Goal: Navigation & Orientation: Understand site structure

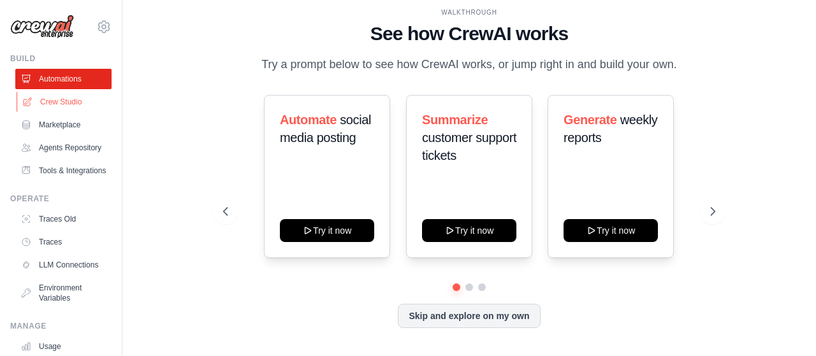
click at [60, 101] on link "Crew Studio" at bounding box center [65, 102] width 96 height 20
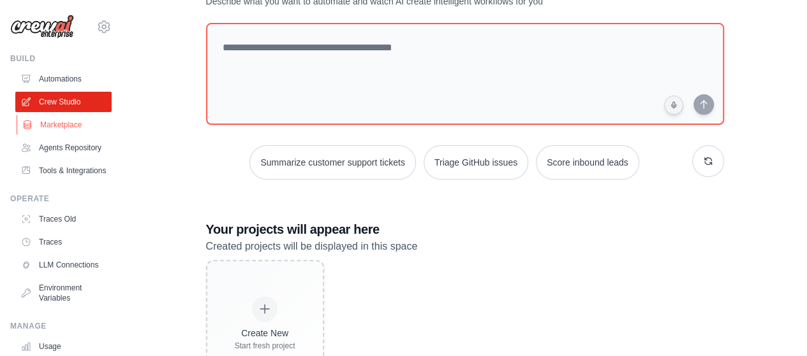
click at [49, 124] on link "Marketplace" at bounding box center [65, 125] width 96 height 20
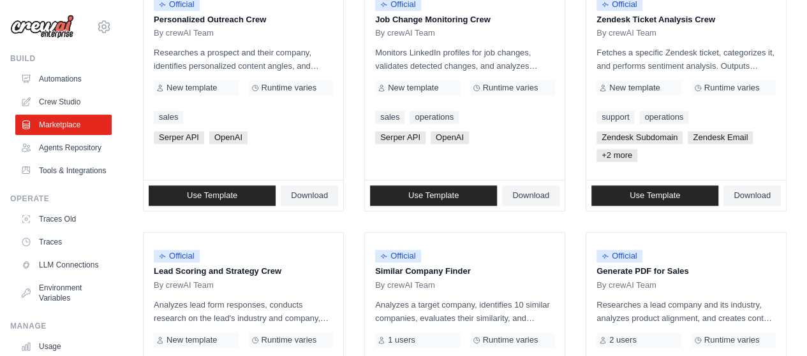
scroll to position [638, 0]
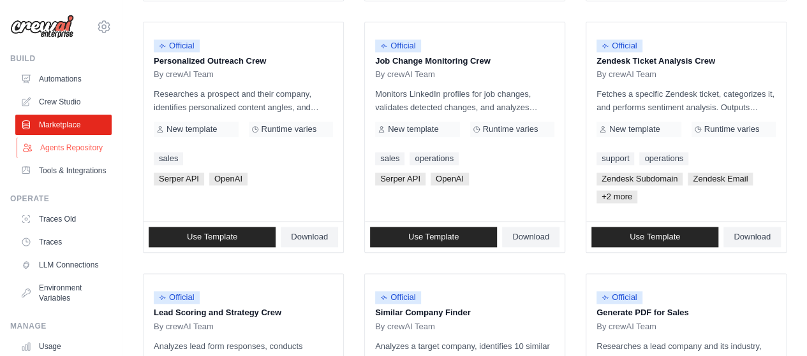
click at [51, 151] on link "Agents Repository" at bounding box center [65, 148] width 96 height 20
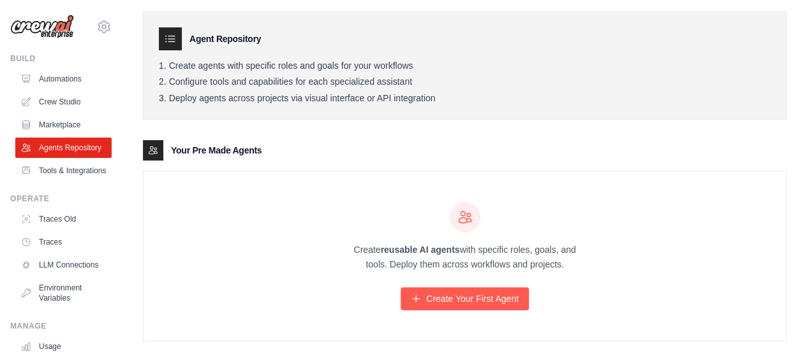
scroll to position [57, 0]
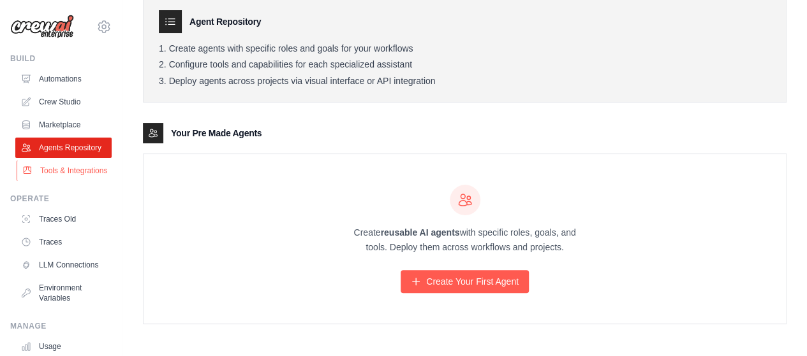
click at [61, 181] on link "Tools & Integrations" at bounding box center [65, 171] width 96 height 20
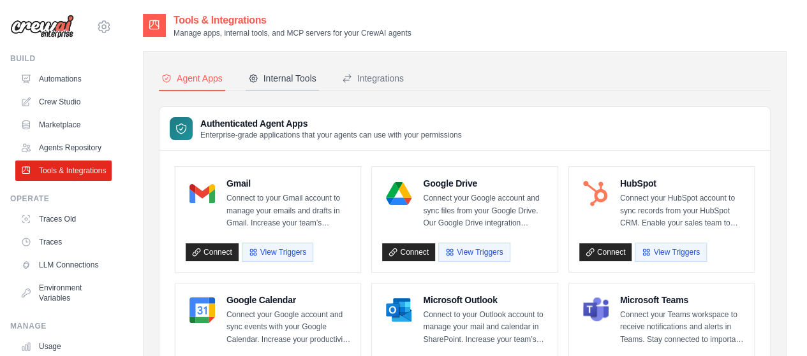
click at [296, 82] on div "Internal Tools" at bounding box center [282, 78] width 68 height 13
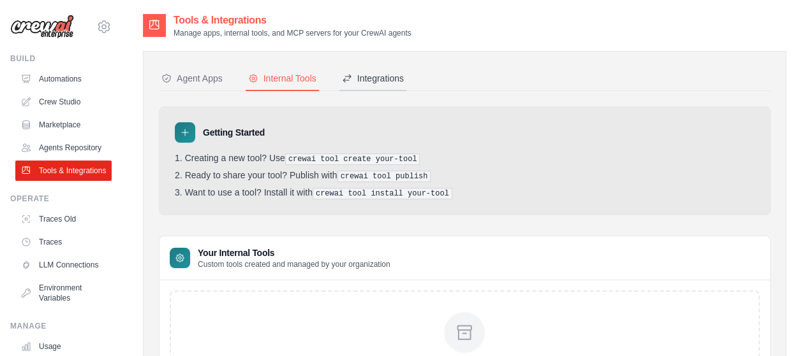
click at [385, 79] on div "Integrations" at bounding box center [373, 78] width 62 height 13
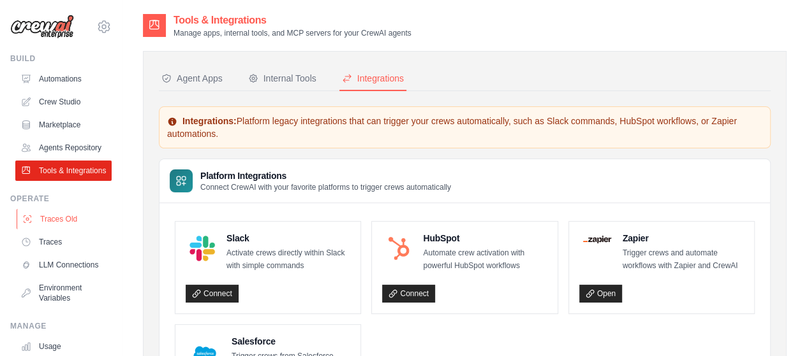
click at [52, 230] on link "Traces Old" at bounding box center [65, 219] width 96 height 20
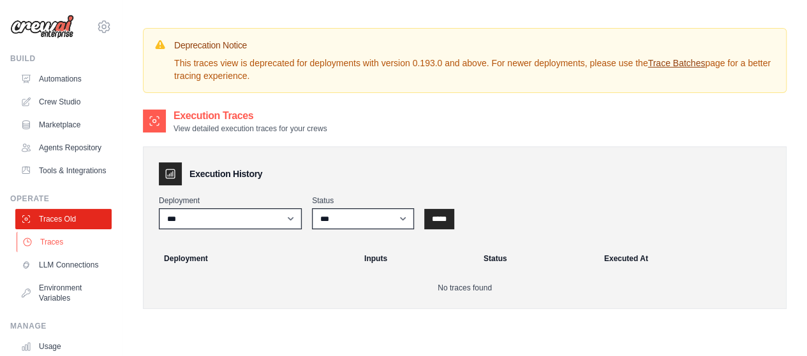
click at [49, 253] on link "Traces" at bounding box center [65, 242] width 96 height 20
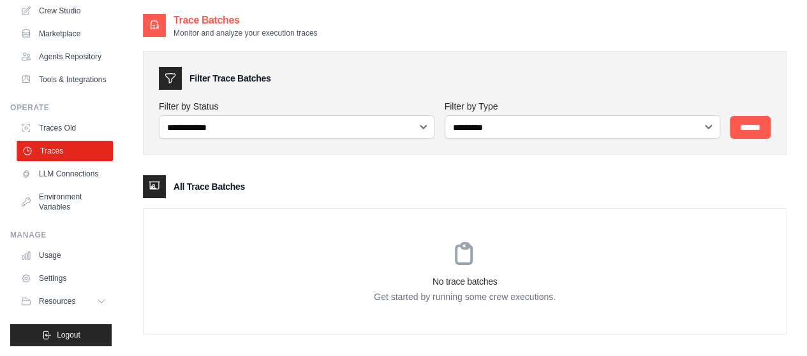
scroll to position [121, 0]
click at [52, 167] on link "LLM Connections" at bounding box center [65, 174] width 96 height 20
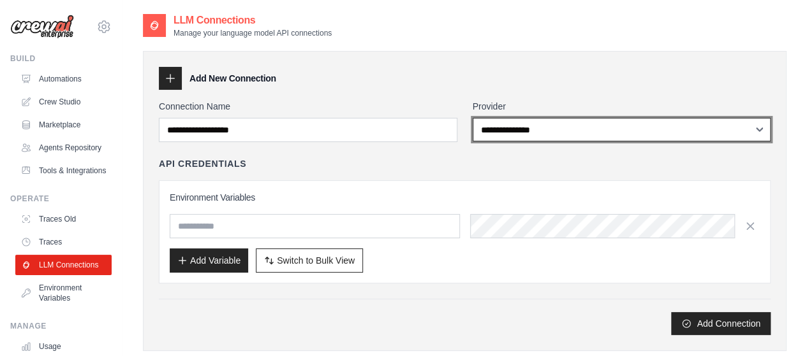
click at [482, 128] on select "**********" at bounding box center [621, 130] width 298 height 24
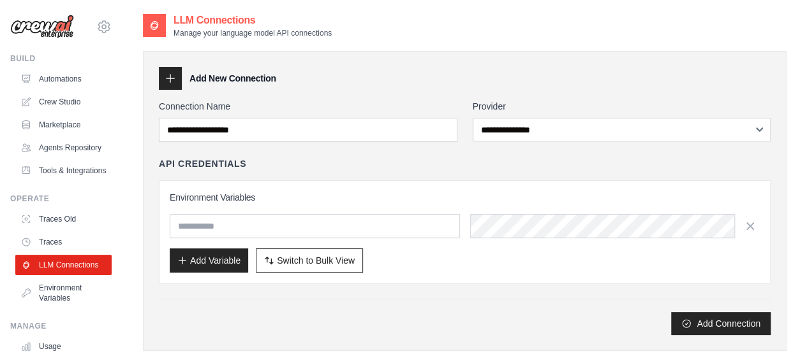
click at [573, 71] on div "Add New Connection" at bounding box center [465, 78] width 612 height 23
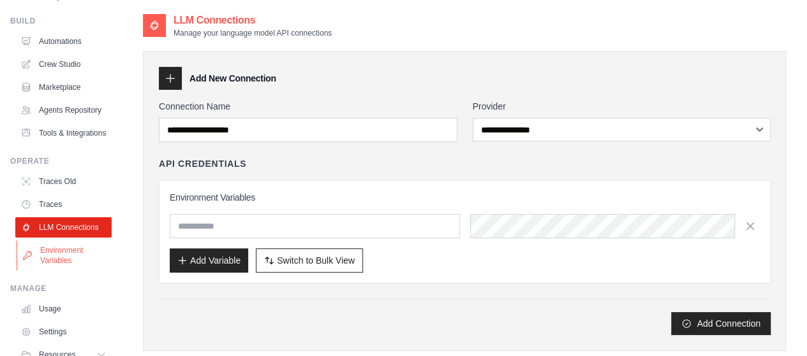
scroll to position [121, 0]
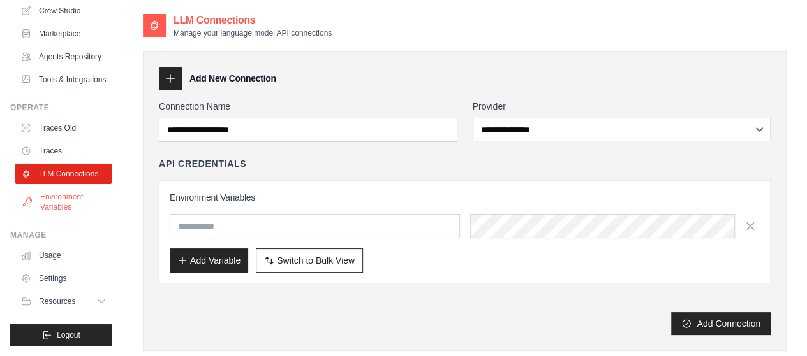
click at [57, 203] on link "Environment Variables" at bounding box center [65, 202] width 96 height 31
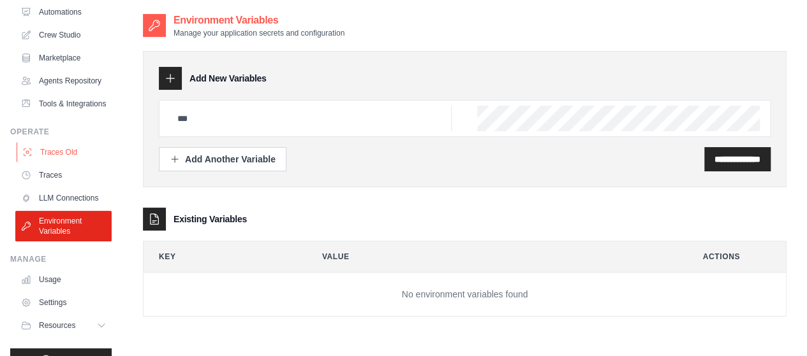
scroll to position [121, 0]
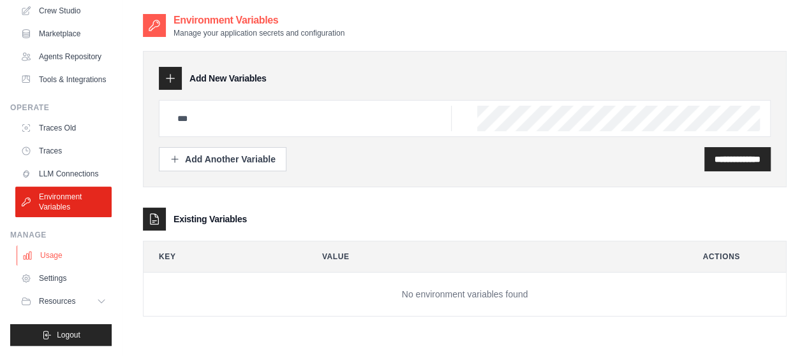
click at [47, 258] on link "Usage" at bounding box center [65, 255] width 96 height 20
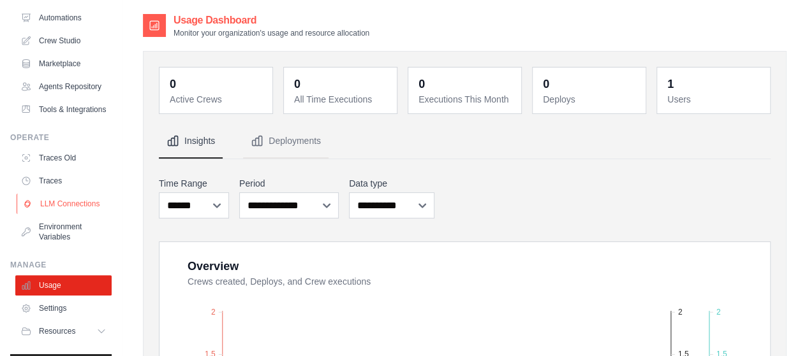
scroll to position [121, 0]
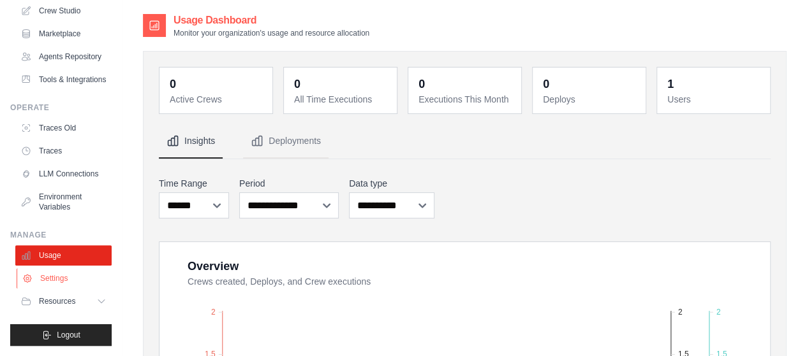
click at [52, 281] on link "Settings" at bounding box center [65, 278] width 96 height 20
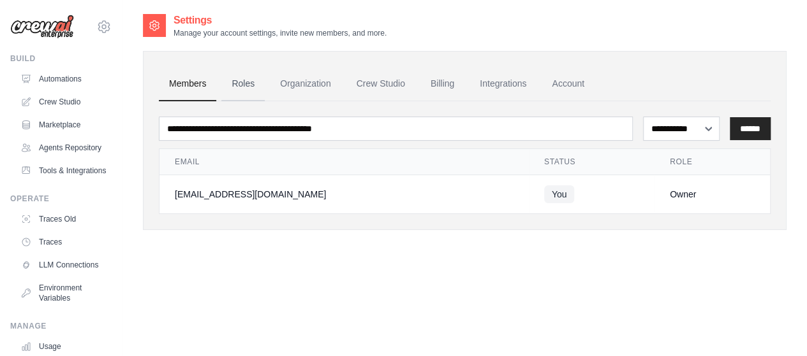
click at [251, 86] on link "Roles" at bounding box center [242, 84] width 43 height 34
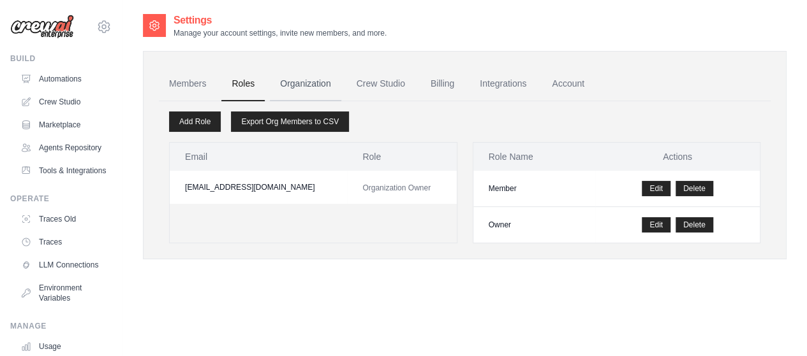
click at [309, 81] on link "Organization" at bounding box center [305, 84] width 71 height 34
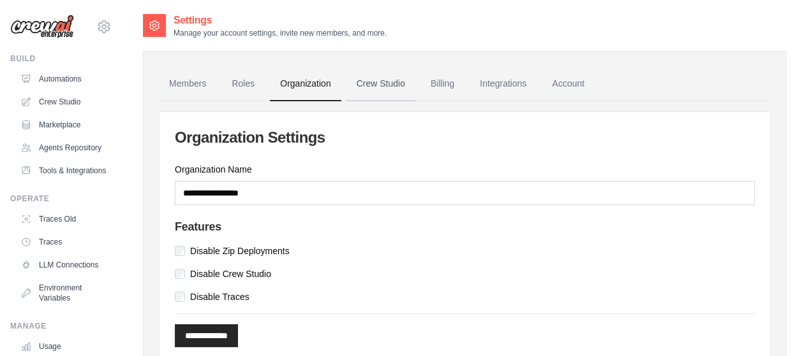
click at [385, 81] on link "Crew Studio" at bounding box center [380, 84] width 69 height 34
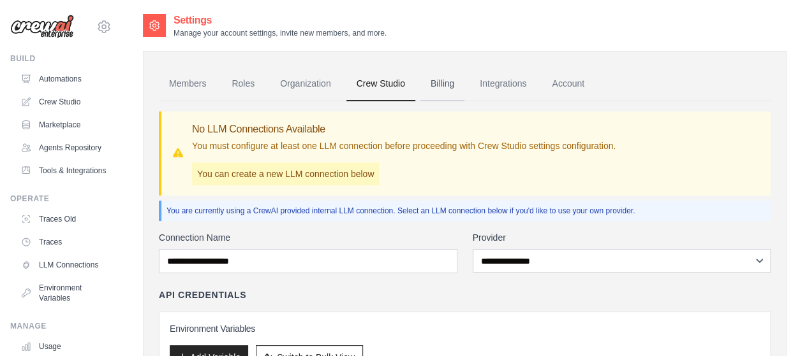
click at [443, 85] on link "Billing" at bounding box center [442, 84] width 44 height 34
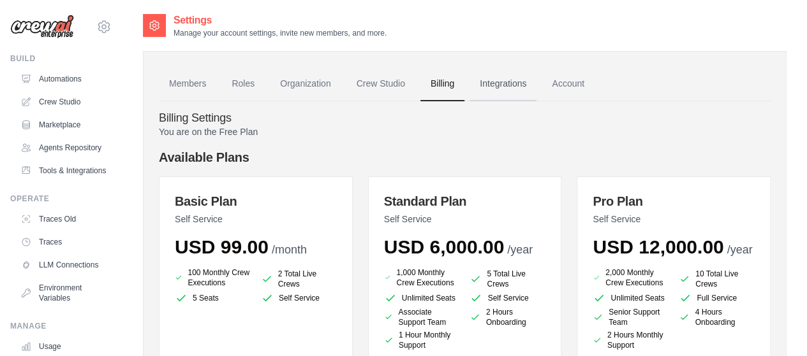
click at [502, 84] on link "Integrations" at bounding box center [502, 84] width 67 height 34
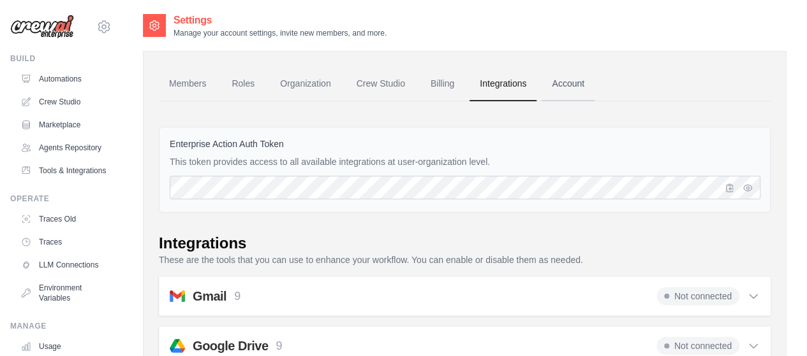
click at [569, 86] on link "Account" at bounding box center [567, 84] width 53 height 34
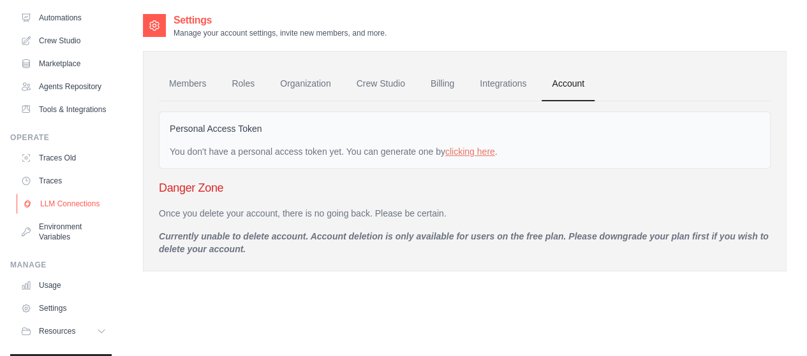
scroll to position [121, 0]
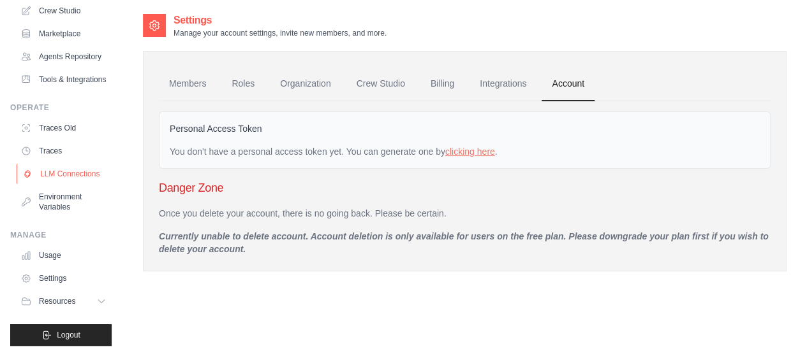
click at [59, 170] on link "LLM Connections" at bounding box center [65, 174] width 96 height 20
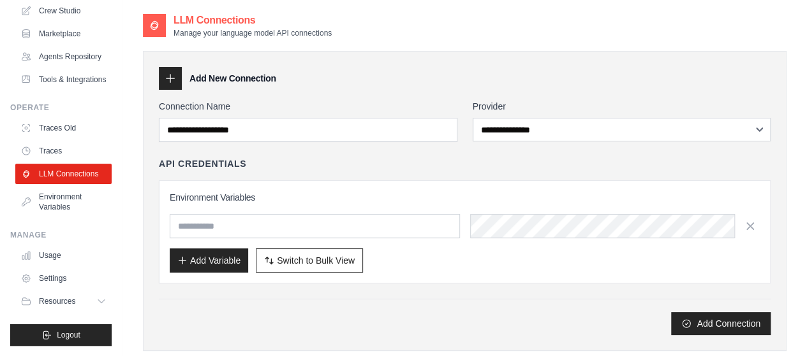
scroll to position [121, 0]
click at [57, 300] on span "Resources" at bounding box center [58, 302] width 36 height 10
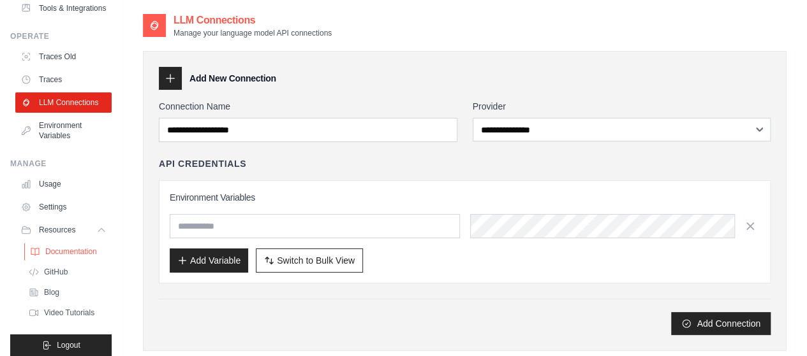
scroll to position [203, 0]
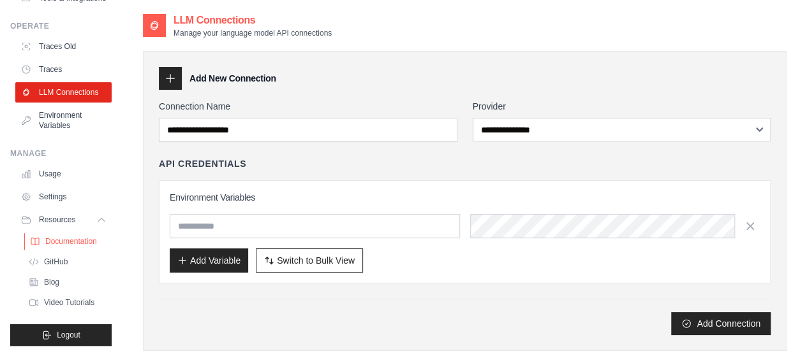
click at [59, 240] on span "Documentation" at bounding box center [71, 242] width 52 height 10
click at [52, 263] on span "GitHub" at bounding box center [57, 262] width 24 height 10
click at [58, 282] on span "Blog" at bounding box center [52, 282] width 15 height 10
click at [57, 303] on span "Video Tutorials" at bounding box center [70, 303] width 50 height 10
